Goal: Information Seeking & Learning: Learn about a topic

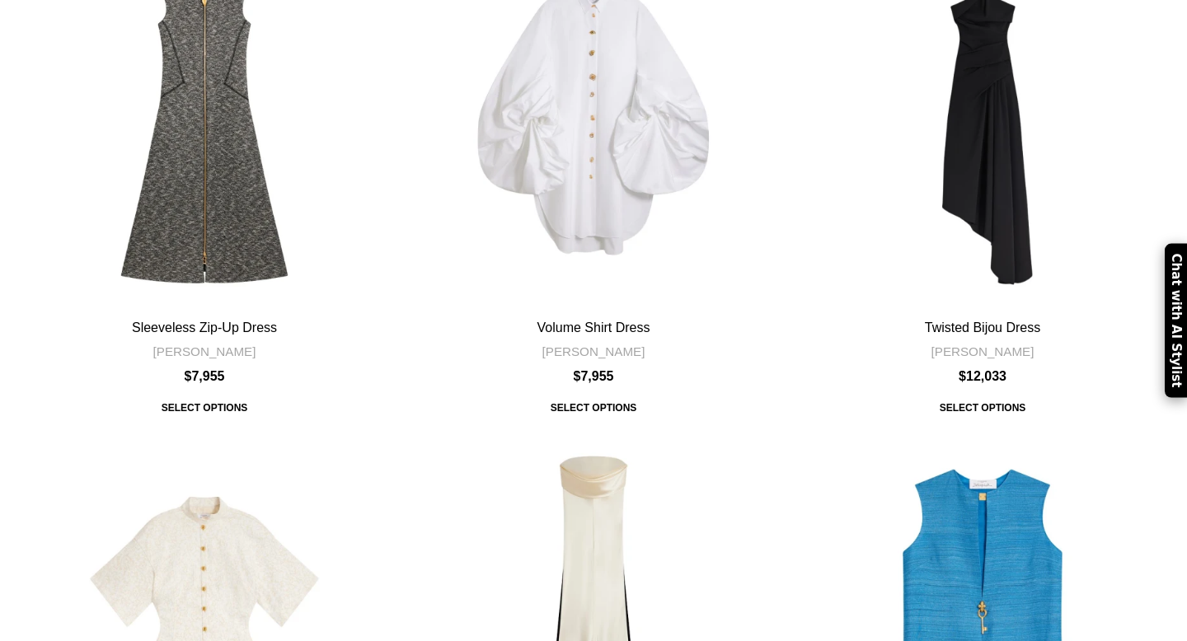
scroll to position [931, 0]
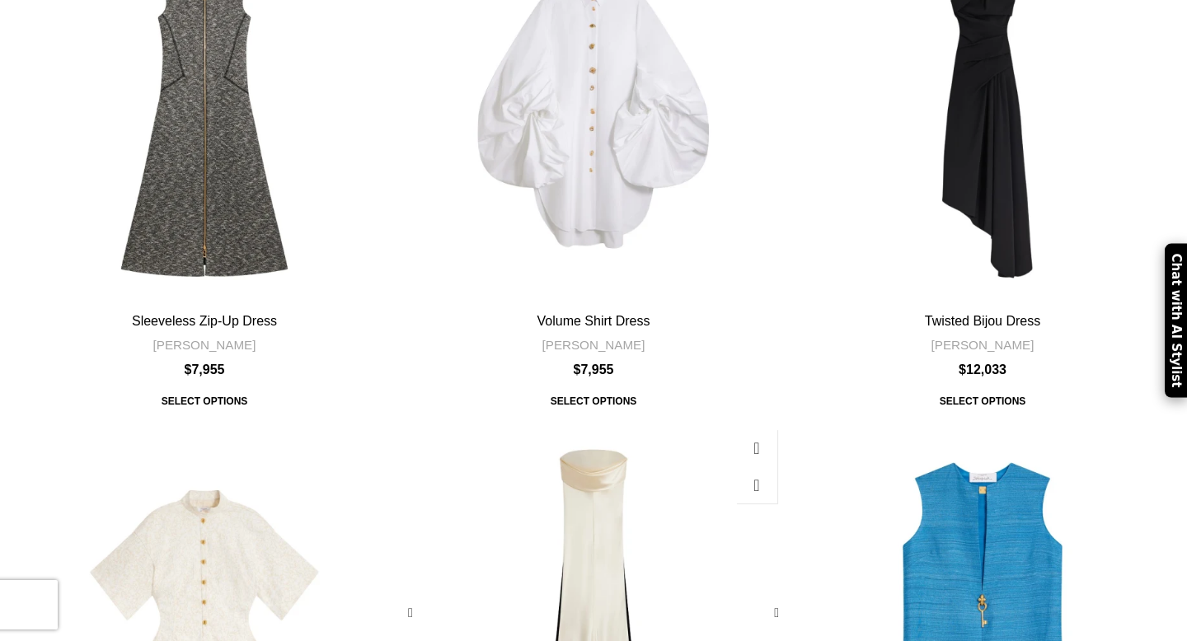
click at [544, 421] on div "Draped Bustier Dress" at bounding box center [593, 613] width 128 height 384
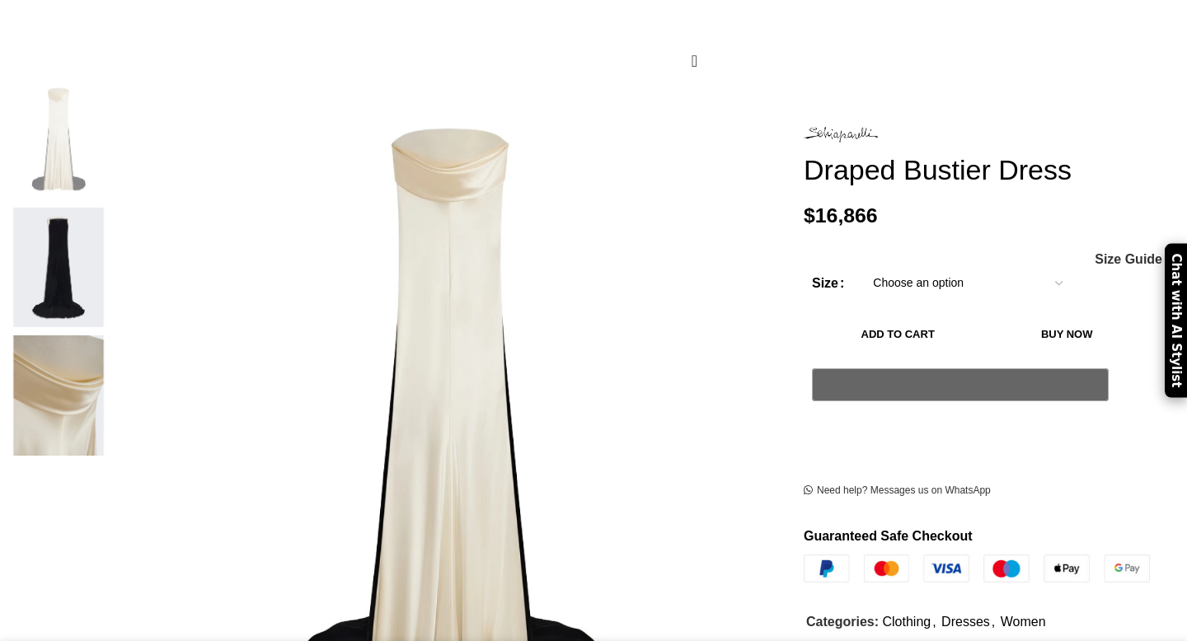
scroll to position [262, 0]
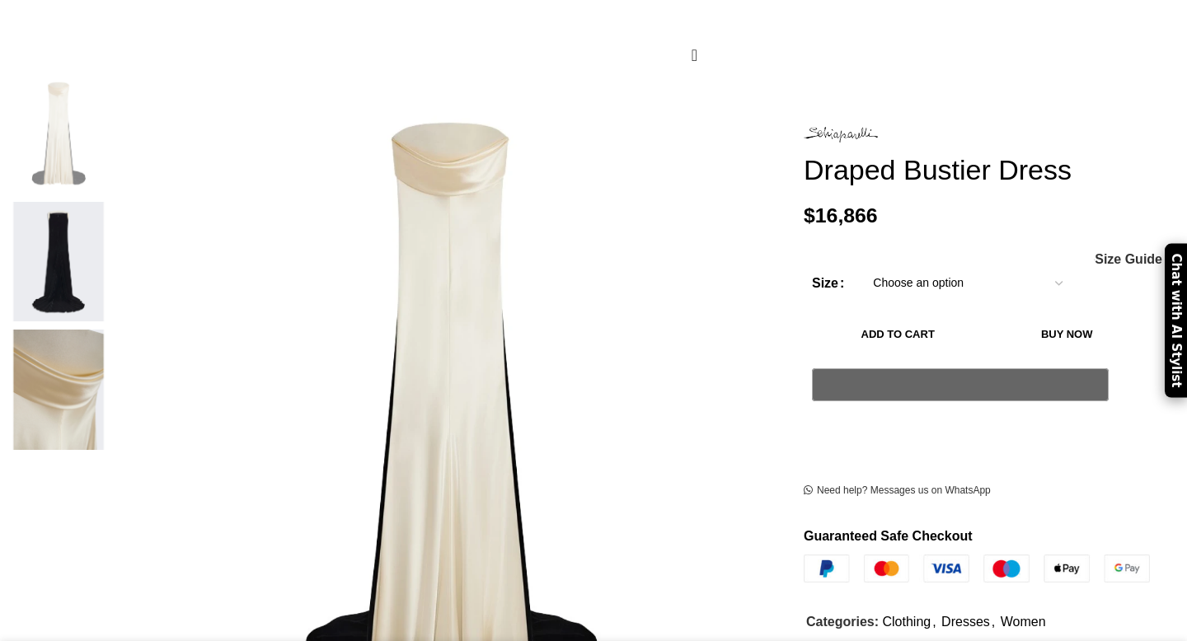
click at [109, 330] on img at bounding box center [58, 390] width 101 height 120
click at [109, 202] on img at bounding box center [58, 262] width 101 height 120
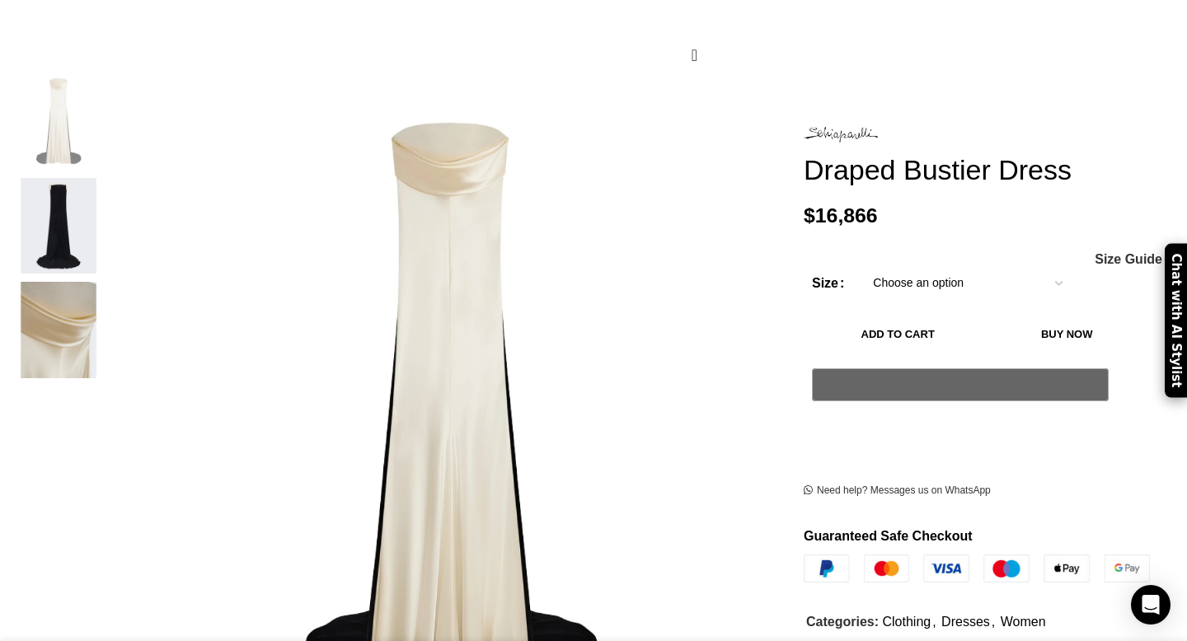
scroll to position [0, 162]
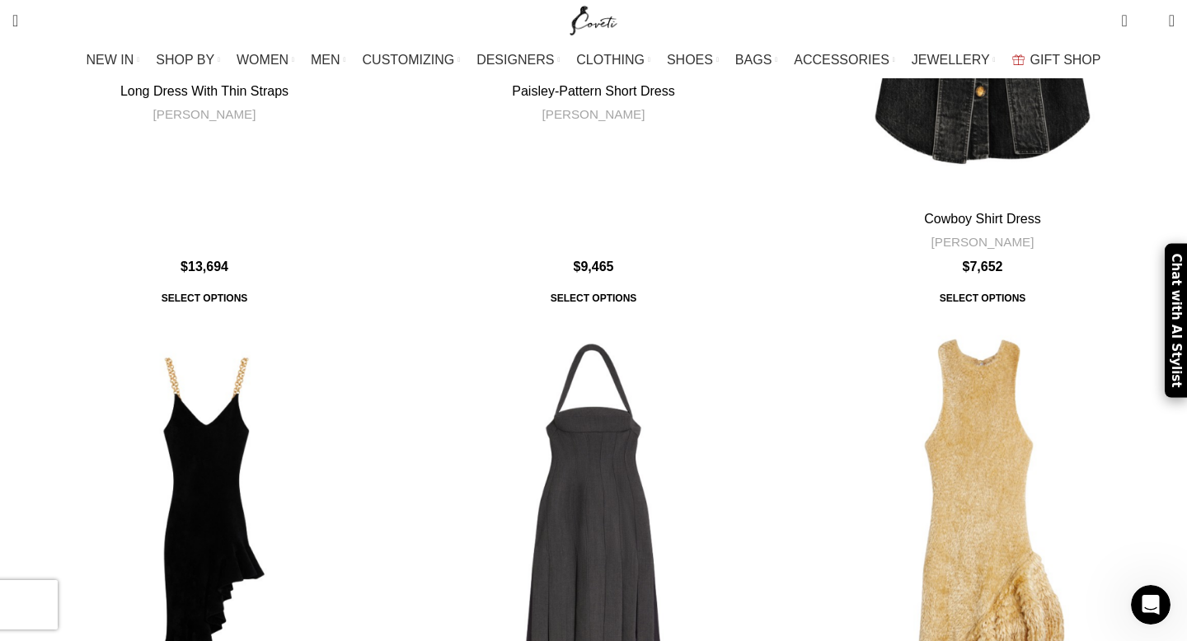
scroll to position [10696, 0]
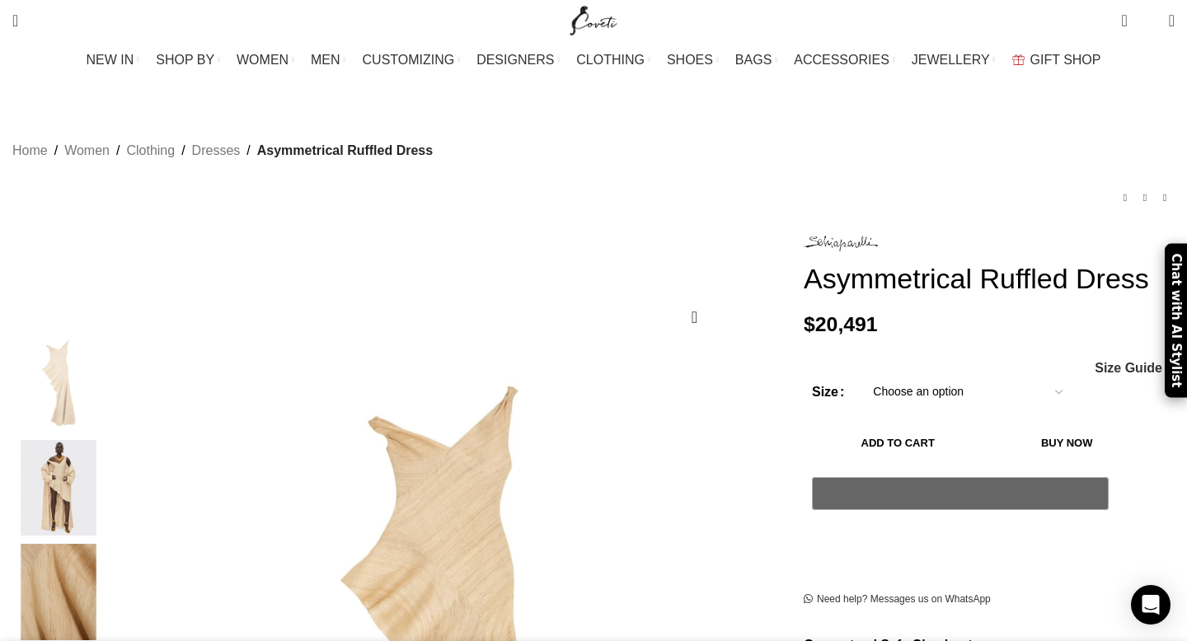
scroll to position [0, 138]
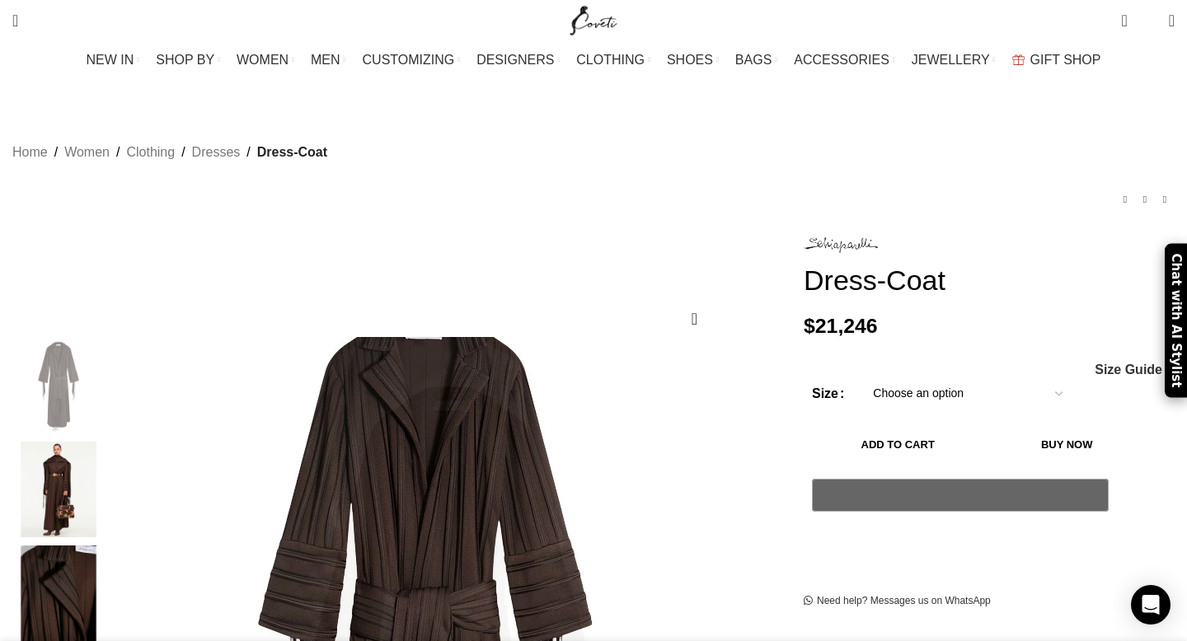
click at [109, 460] on img "2 / 3" at bounding box center [58, 490] width 101 height 96
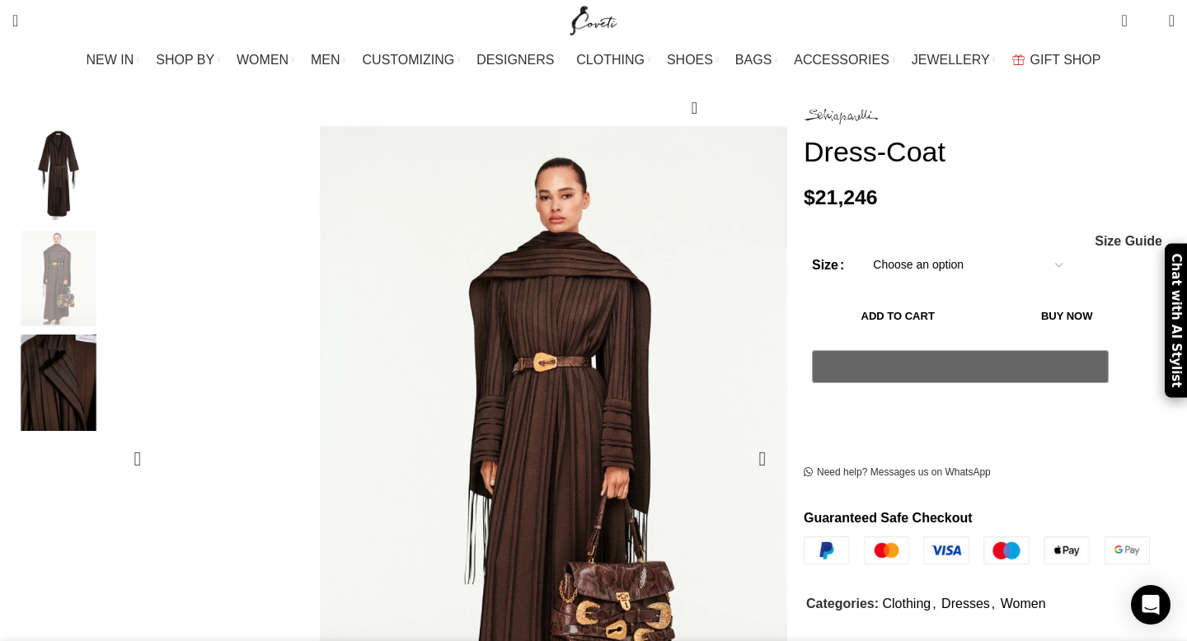
scroll to position [199, 0]
